Goal: Information Seeking & Learning: Learn about a topic

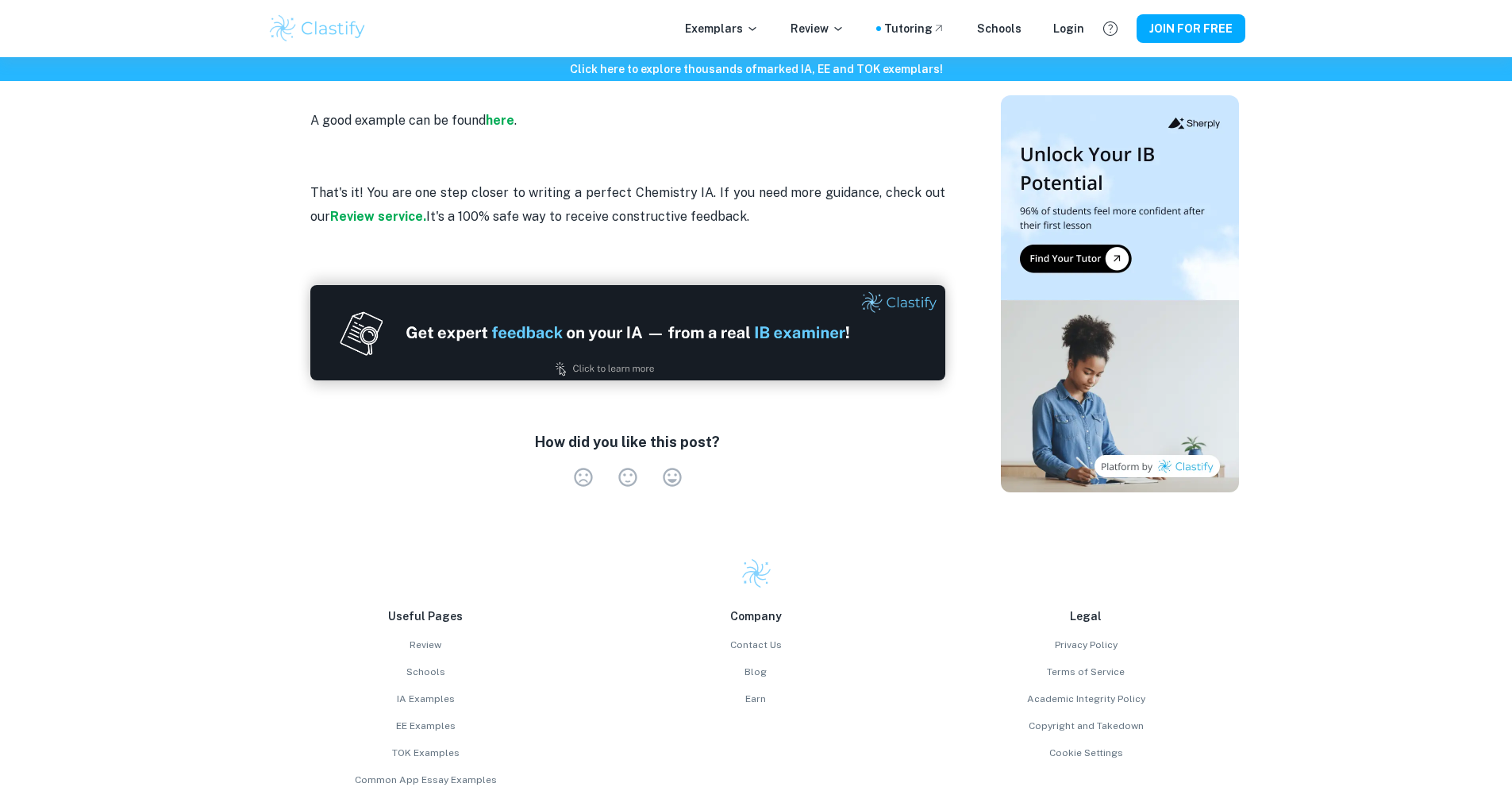
scroll to position [4608, 0]
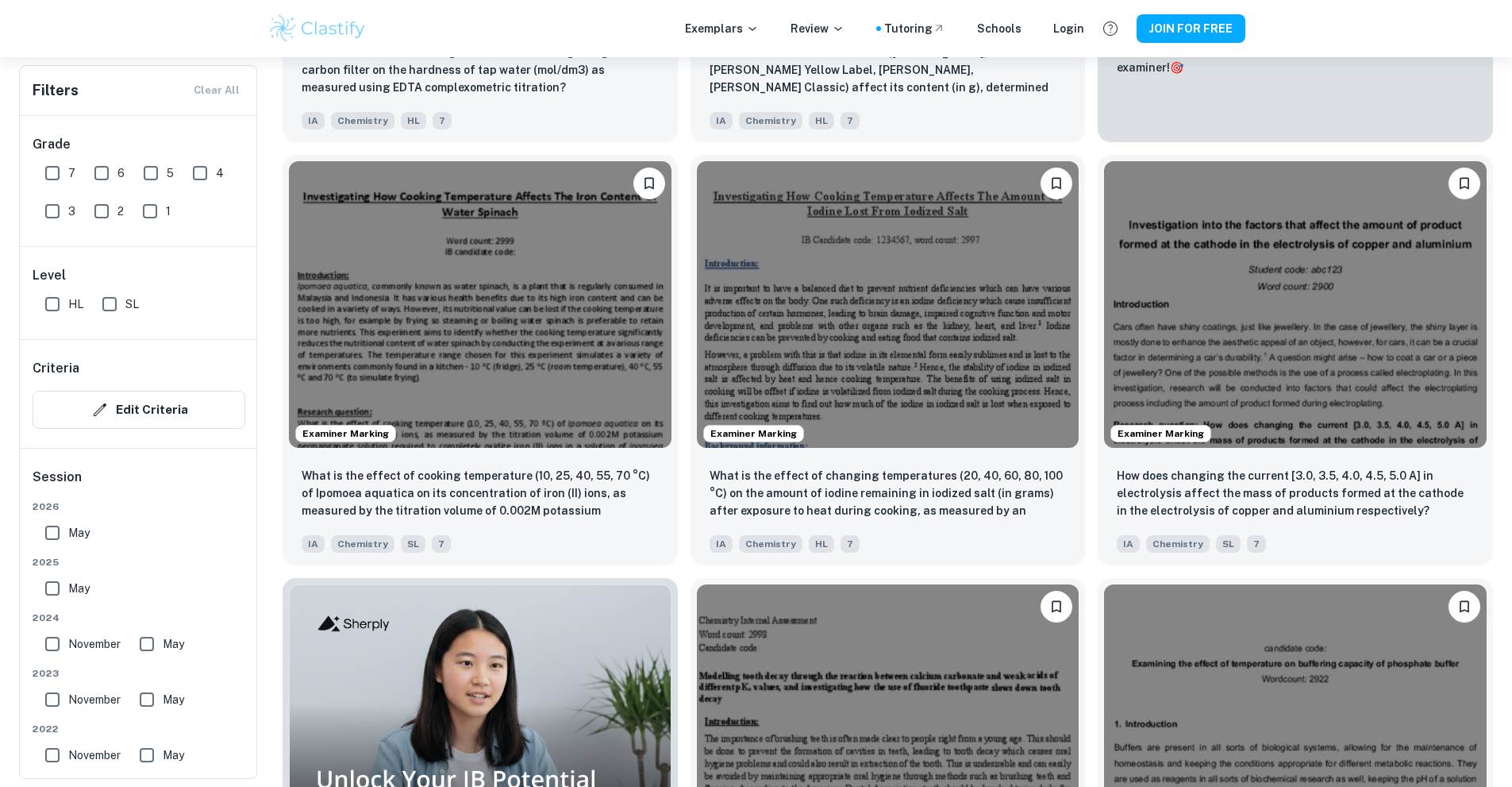
scroll to position [952, 0]
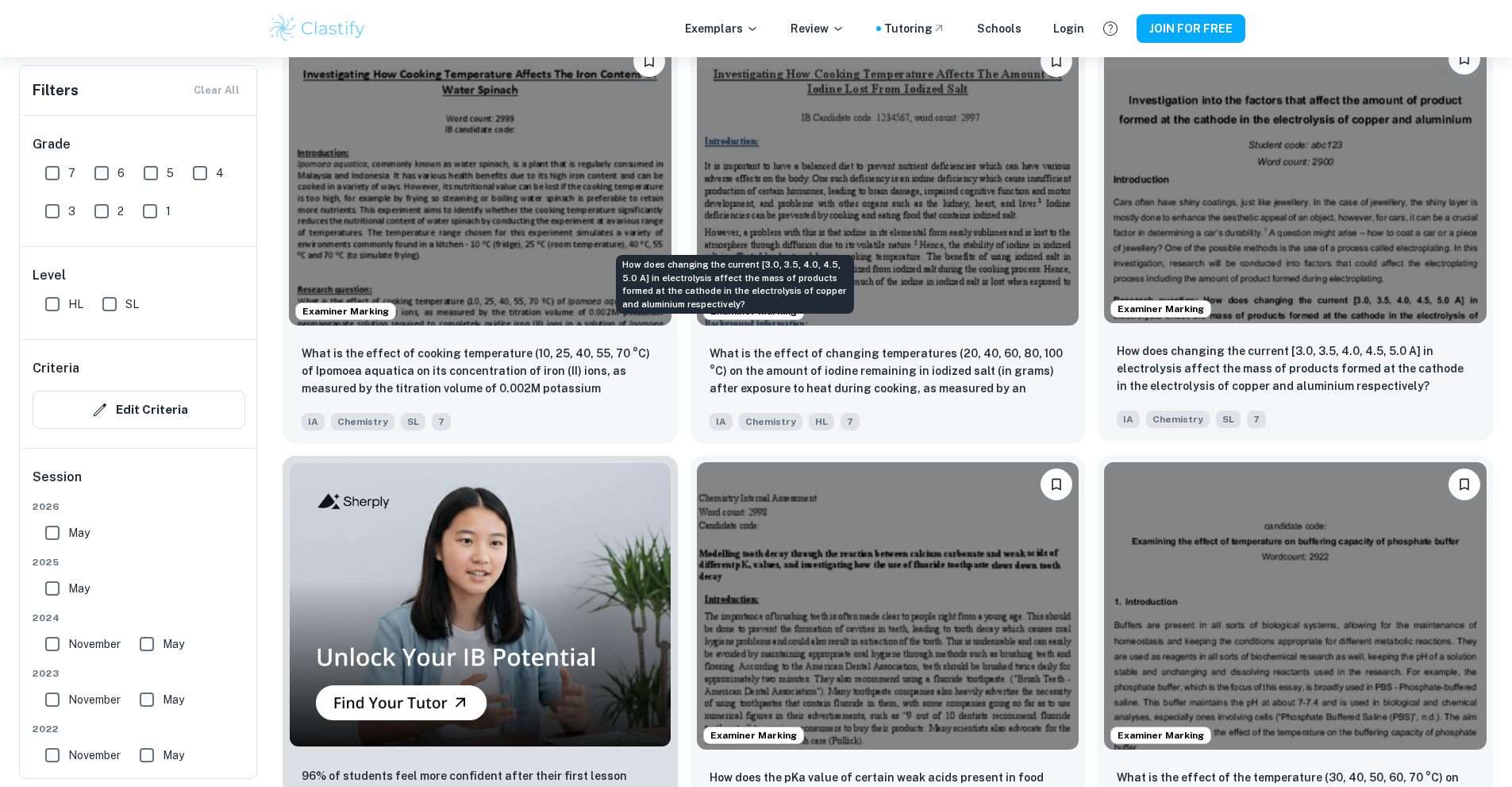
click at [1116, 342] on respectively?"] "How does changing the current [3.0, 3.5, 4.0, 4.5, 5.0 A] in electrolysis affec…" at bounding box center [1295, 368] width 357 height 52
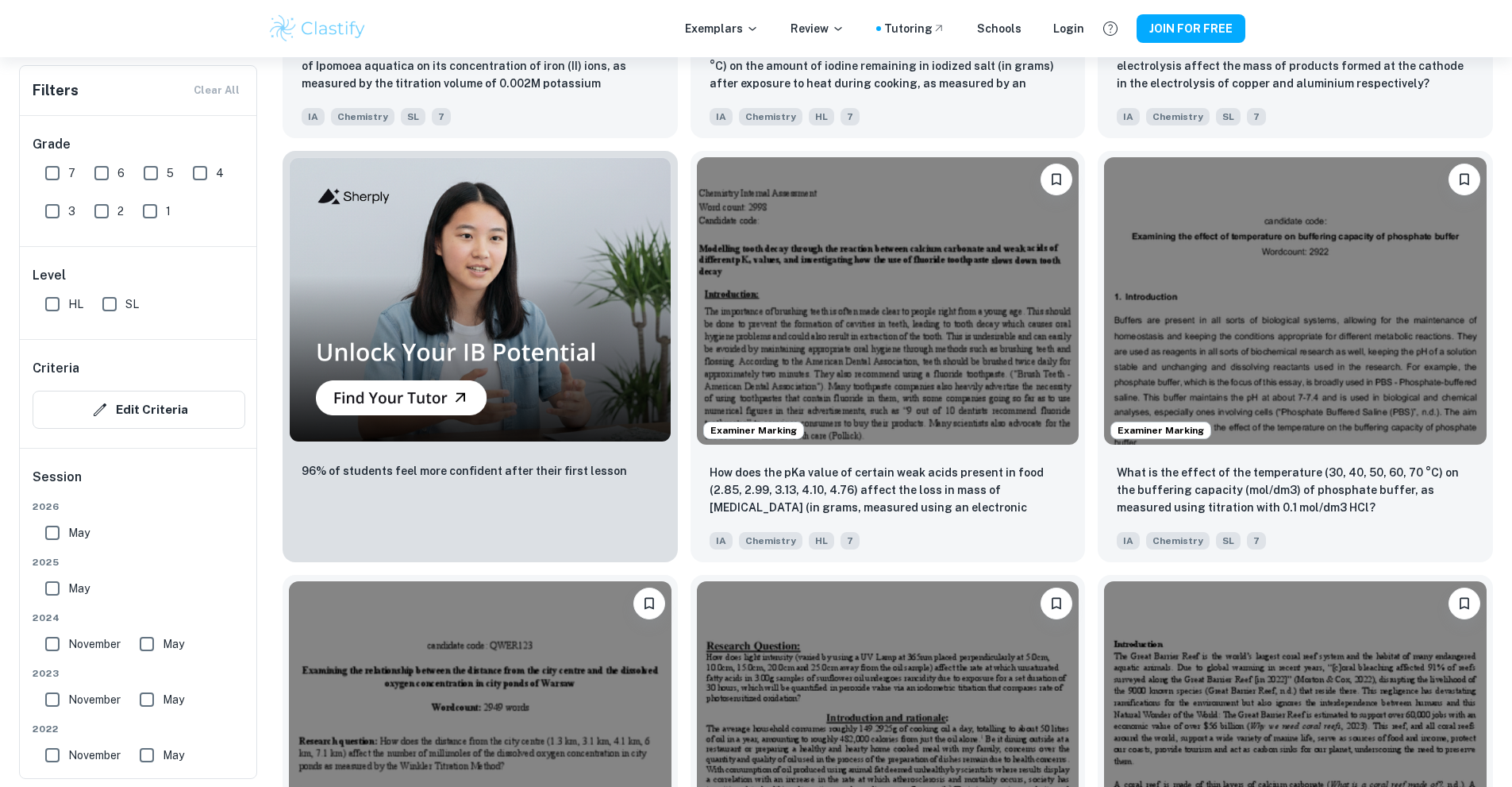
scroll to position [1350, 0]
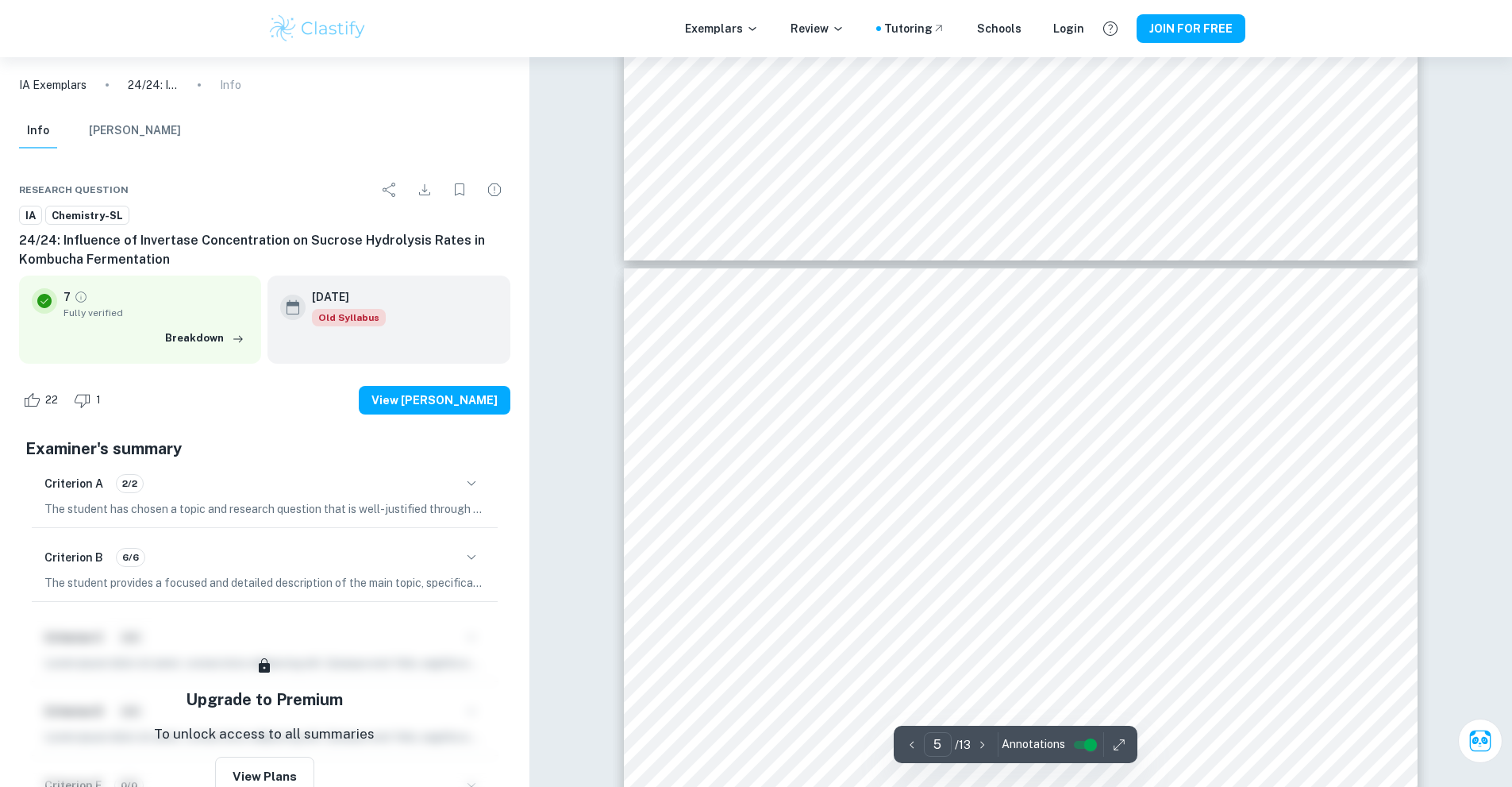
scroll to position [4605, 0]
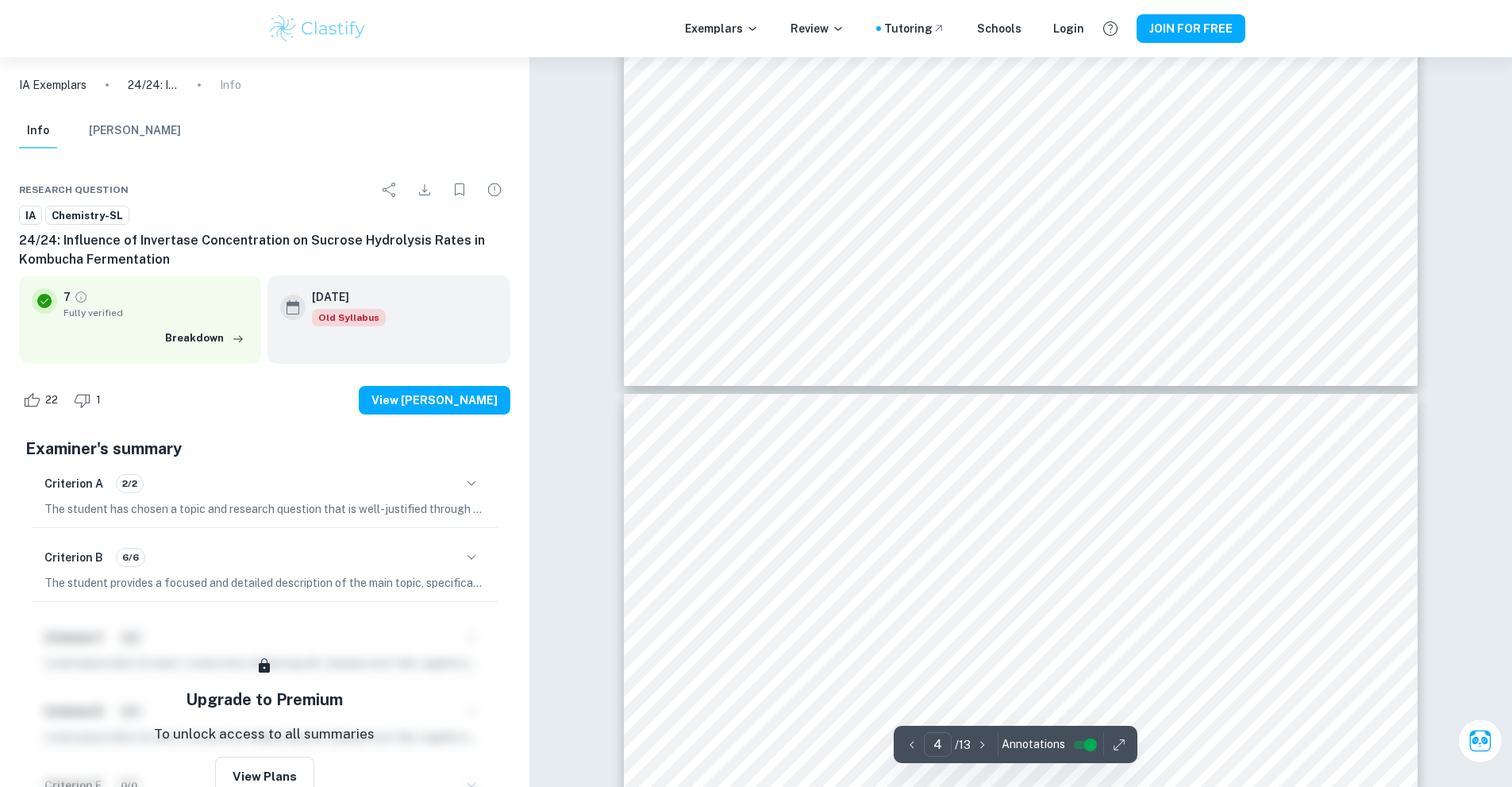
type input "3"
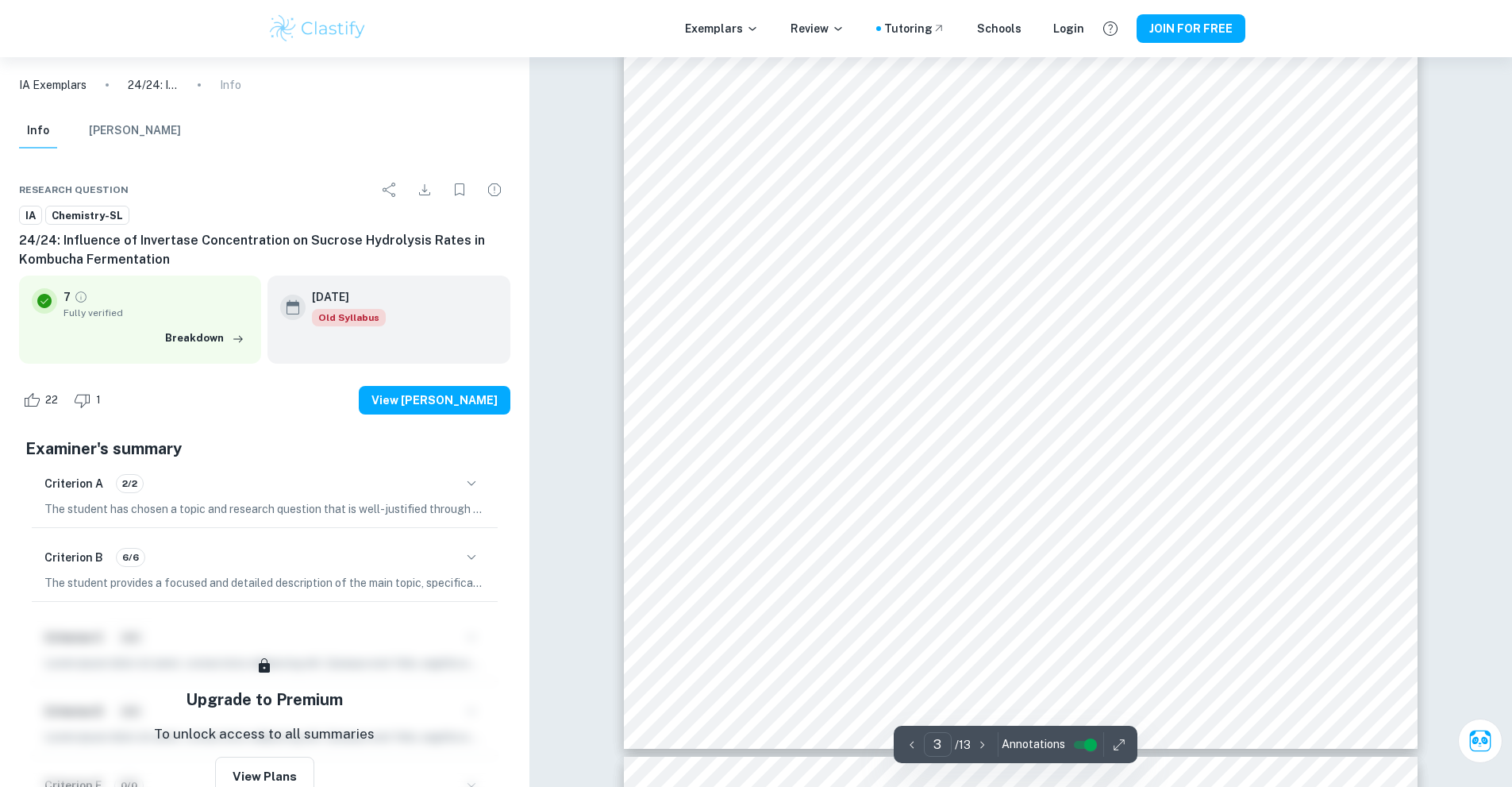
scroll to position [3096, 0]
